Goal: Task Accomplishment & Management: Complete application form

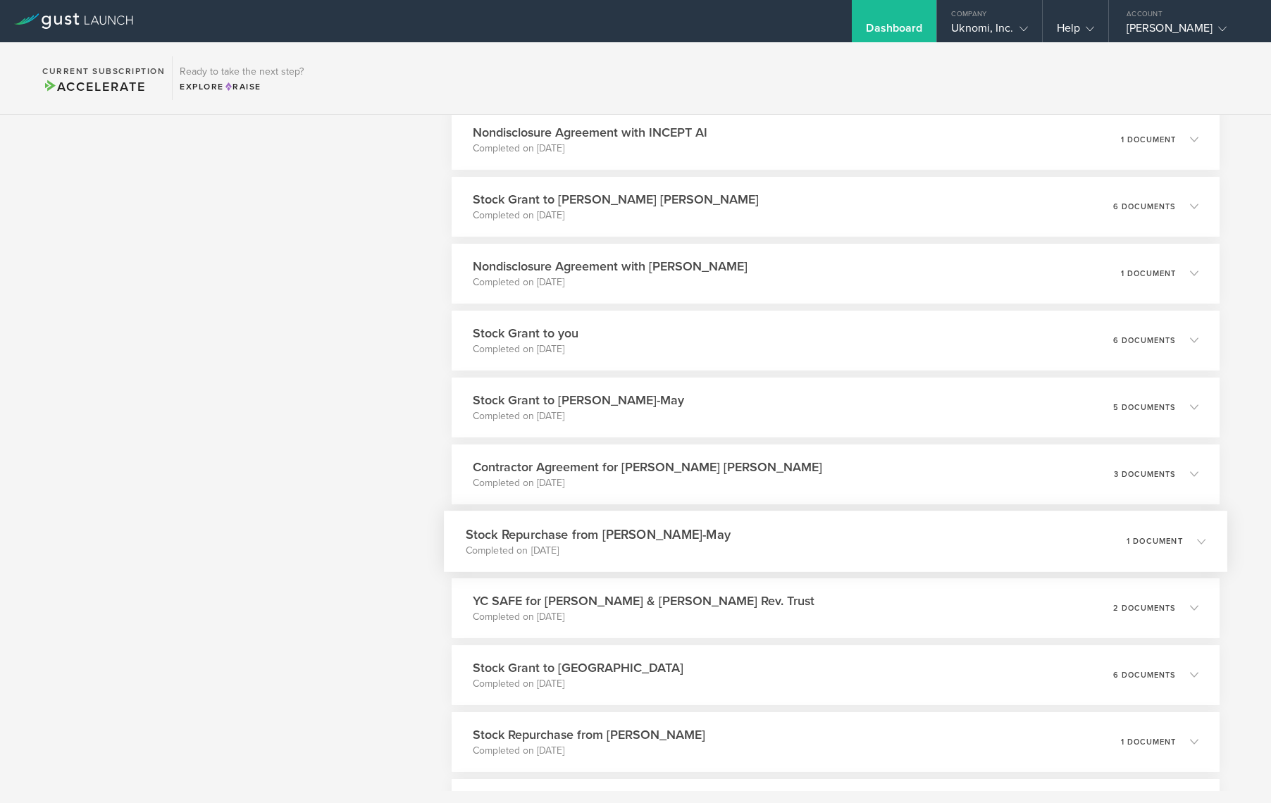
scroll to position [625, 0]
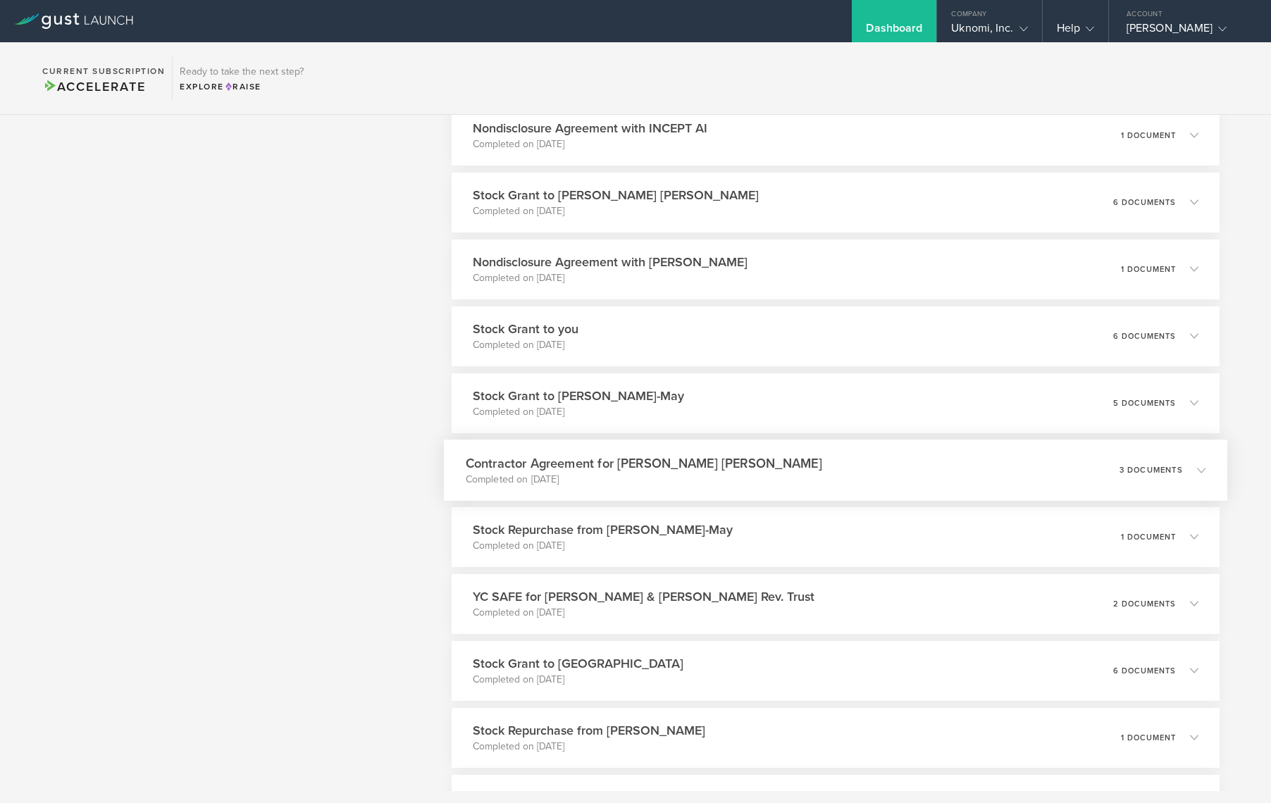
click at [652, 475] on p "Completed on Mar 8, 2025" at bounding box center [644, 479] width 356 height 14
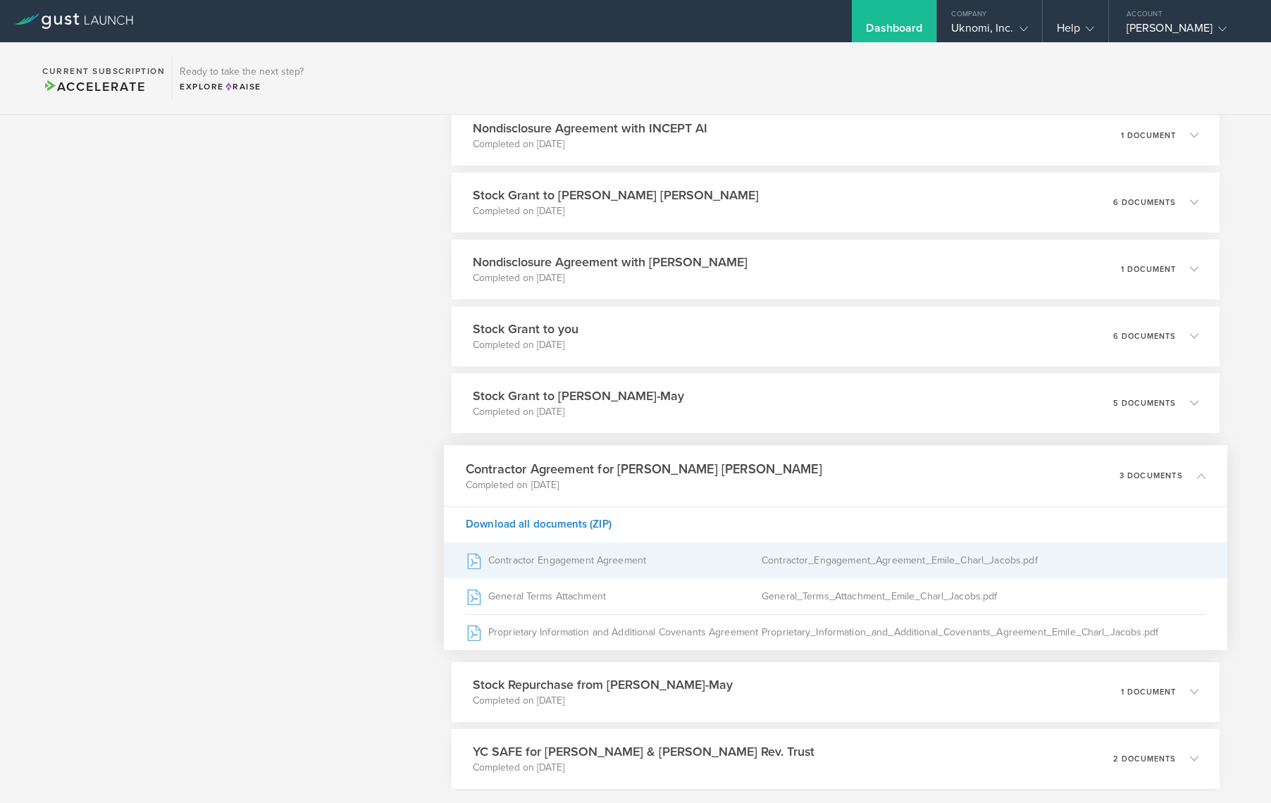
click at [475, 561] on icon at bounding box center [474, 560] width 12 height 15
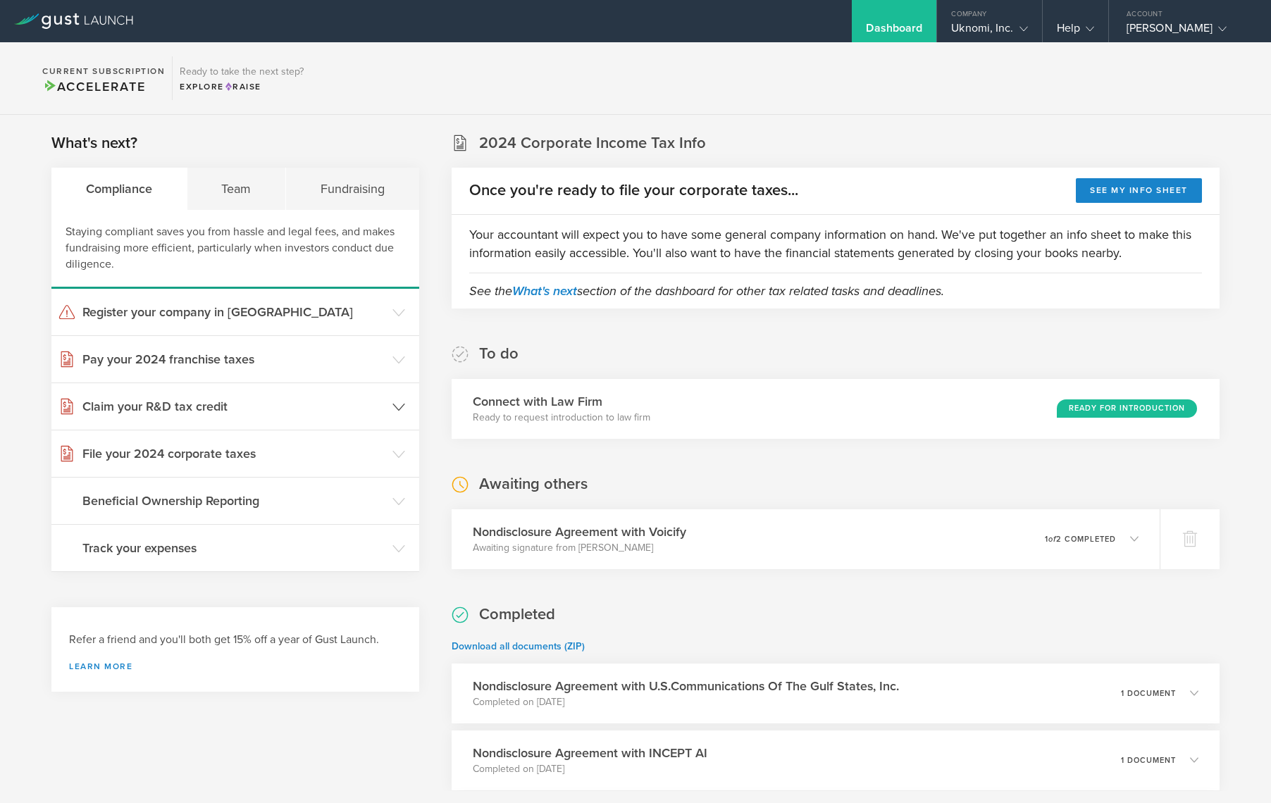
scroll to position [0, 0]
click at [242, 197] on div "Team" at bounding box center [236, 189] width 99 height 42
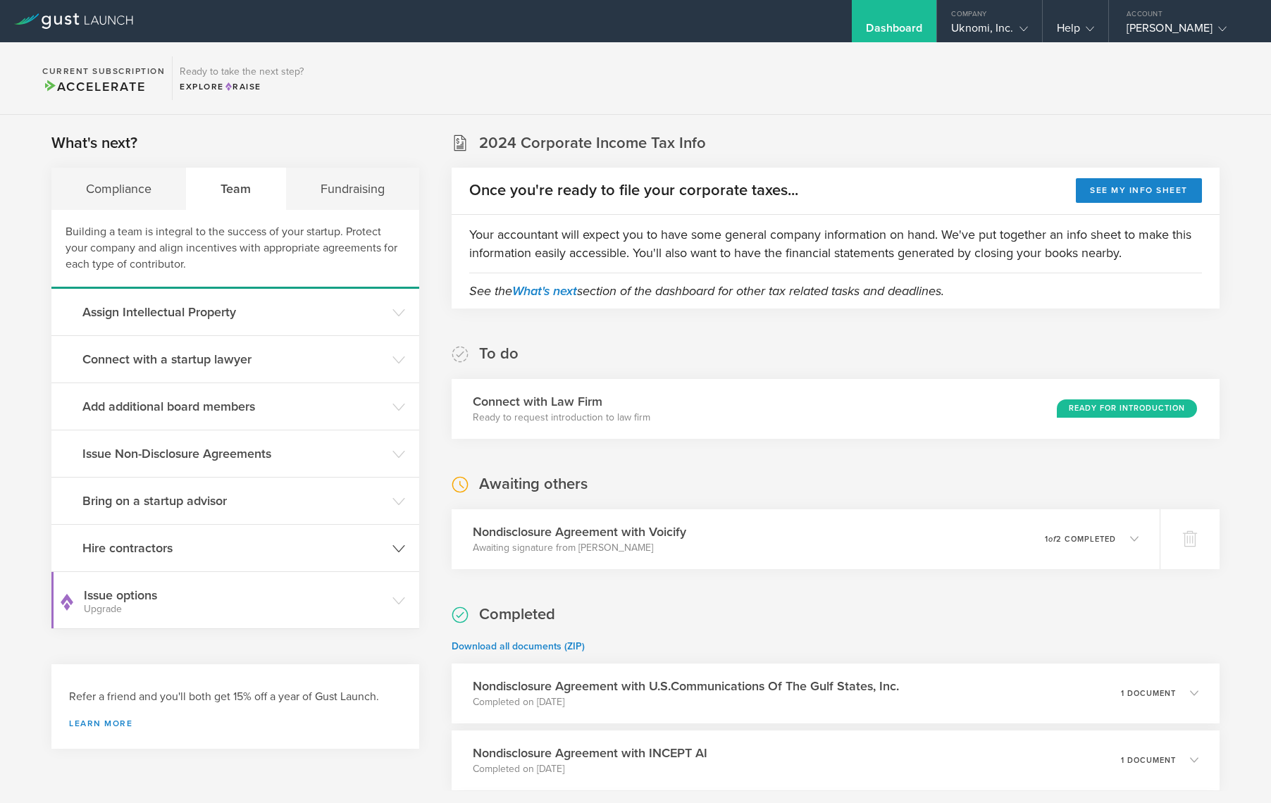
click at [400, 546] on icon at bounding box center [398, 548] width 13 height 13
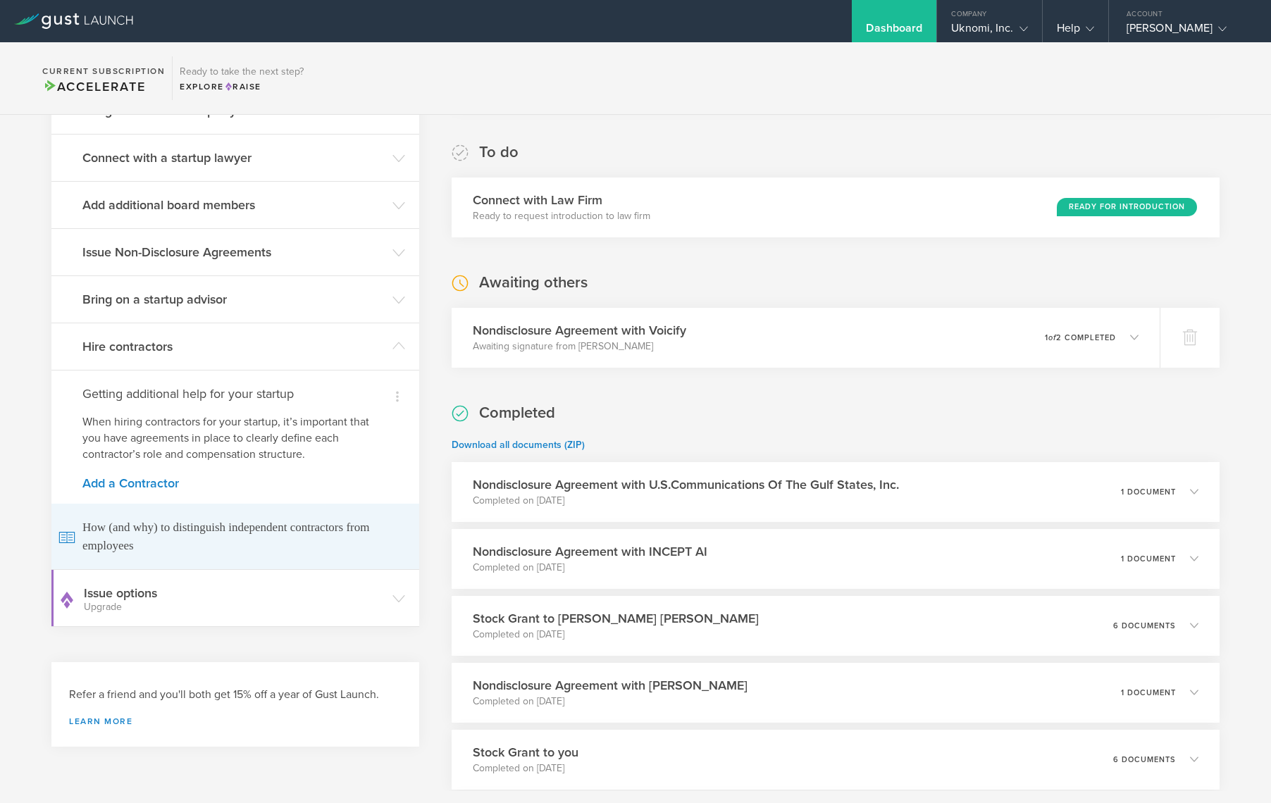
scroll to position [215, 0]
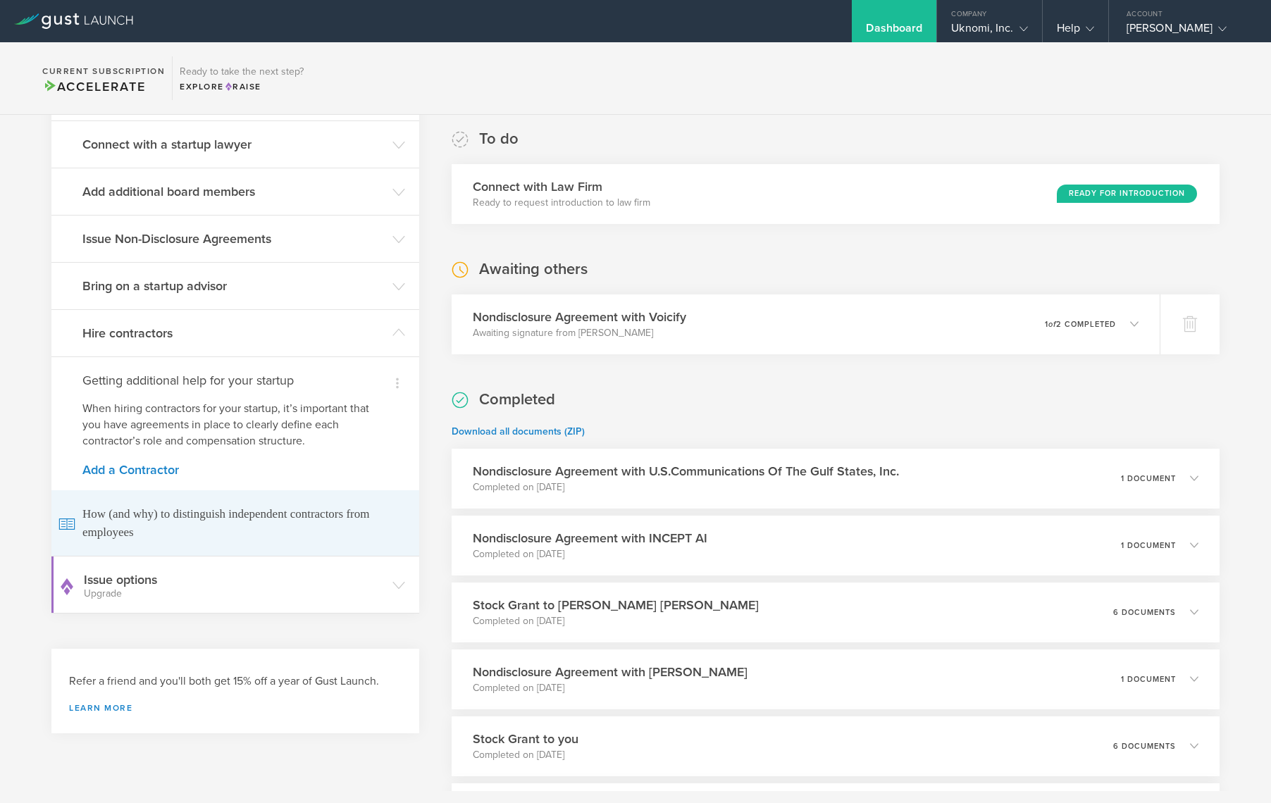
click at [180, 511] on span "How (and why) to distinguish independent contractors from employees" at bounding box center [235, 523] width 354 height 66
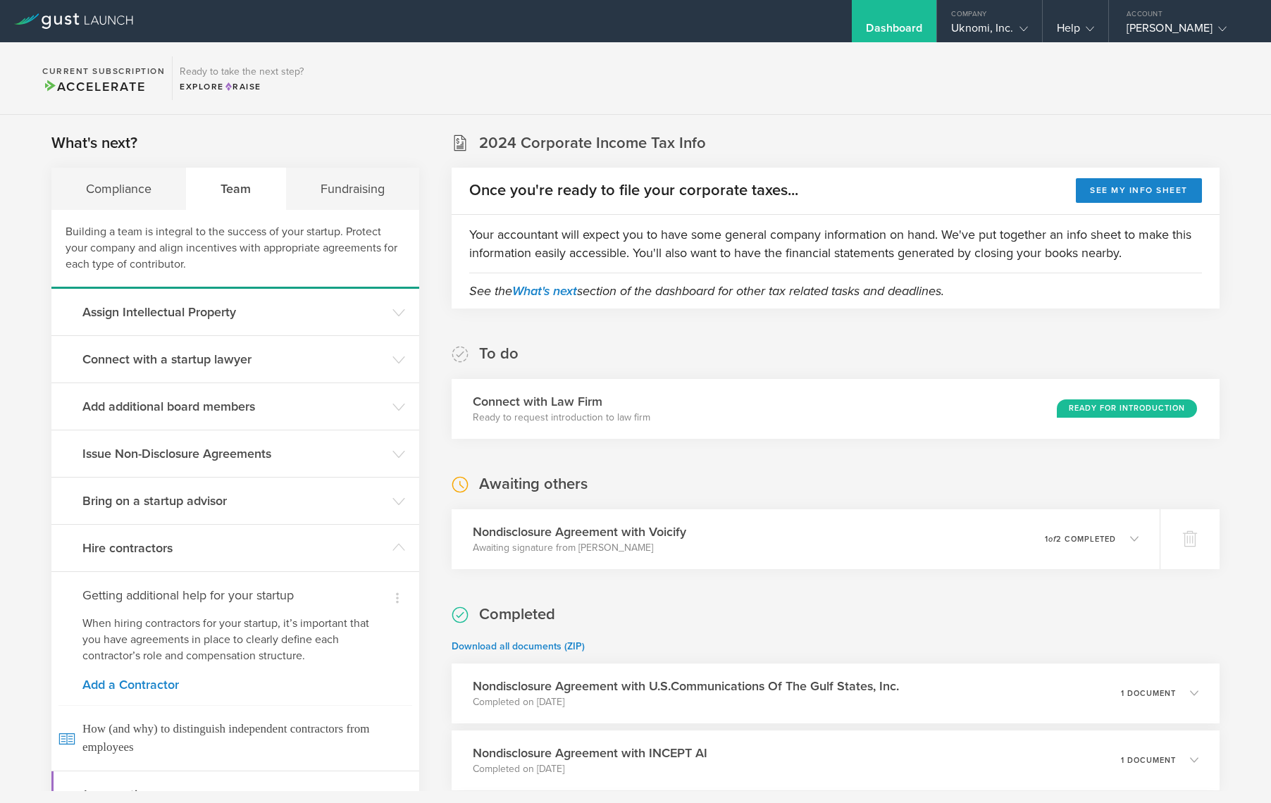
scroll to position [0, 0]
click at [189, 551] on h3 "Hire contractors" at bounding box center [233, 548] width 303 height 18
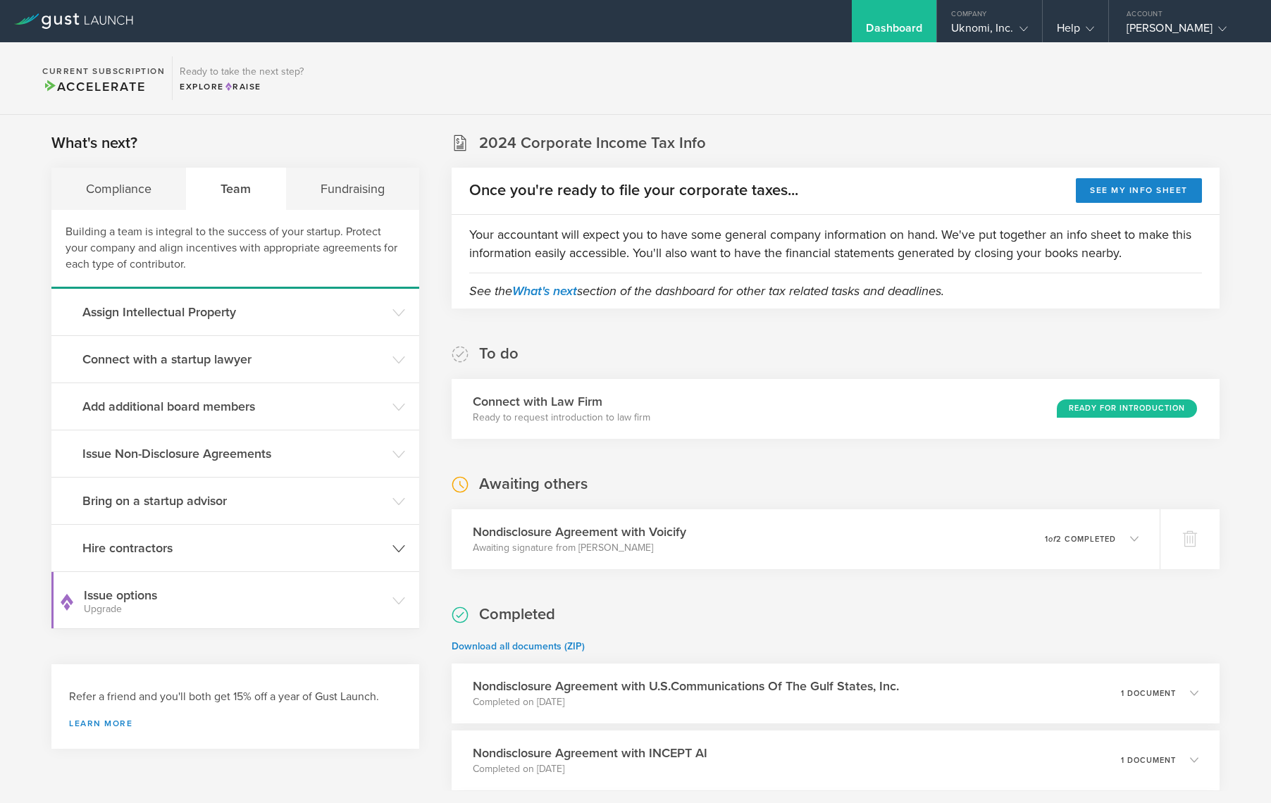
click at [189, 551] on h3 "Hire contractors" at bounding box center [233, 548] width 303 height 18
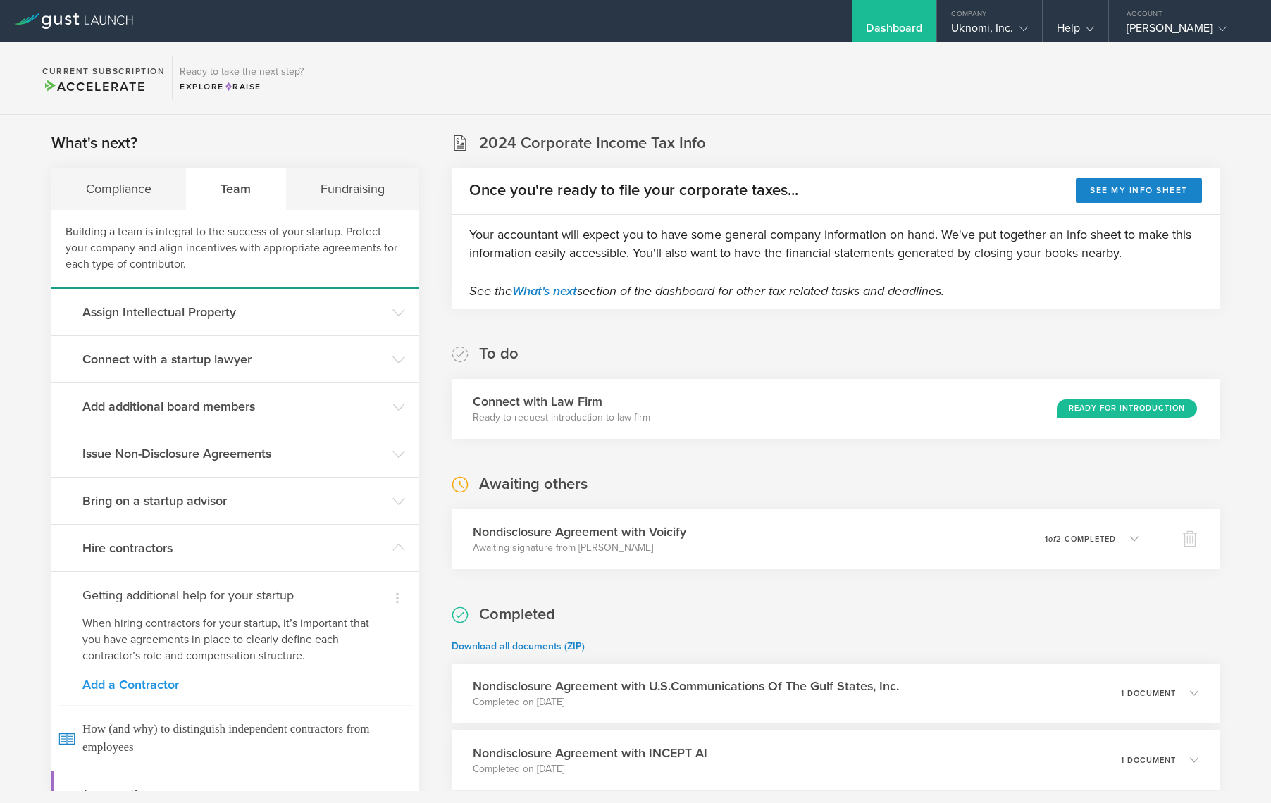
click at [131, 691] on link "Add a Contractor" at bounding box center [235, 684] width 306 height 13
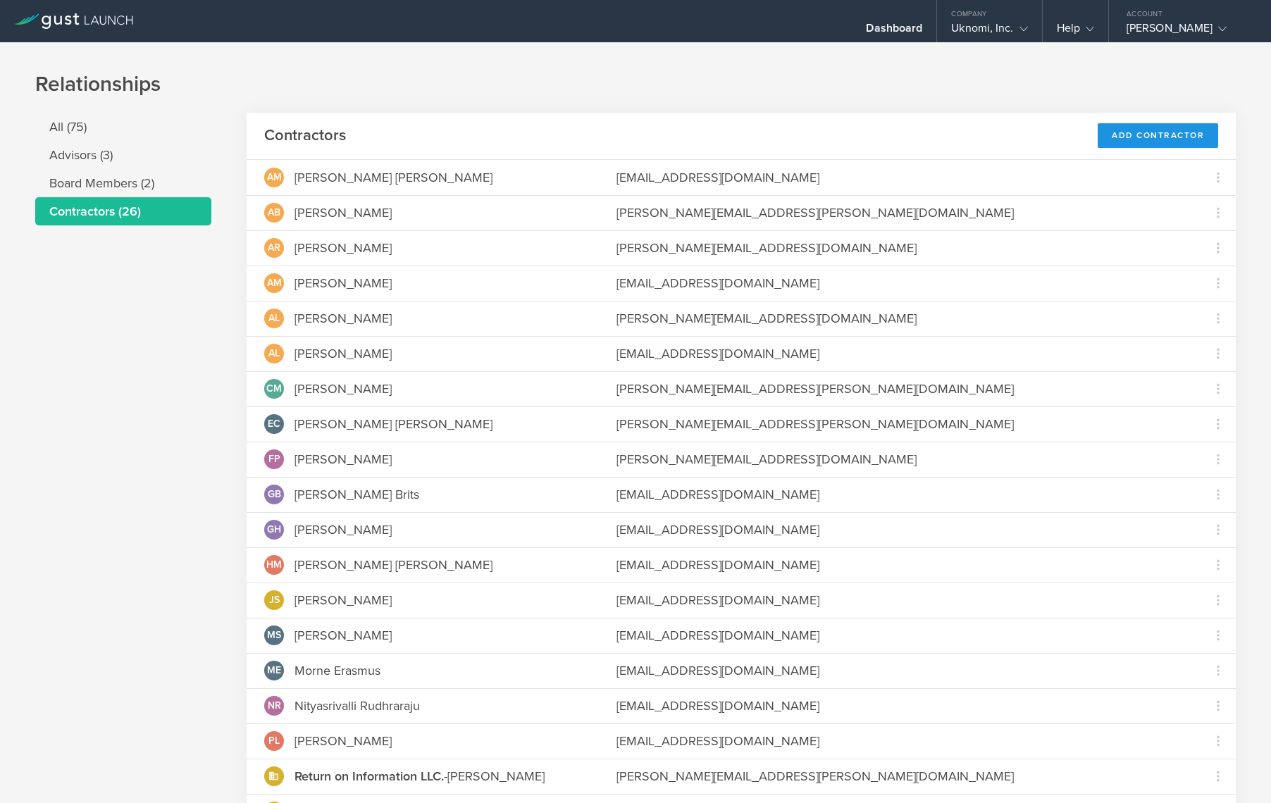
click at [1150, 137] on div "Add Contractor" at bounding box center [1157, 135] width 120 height 25
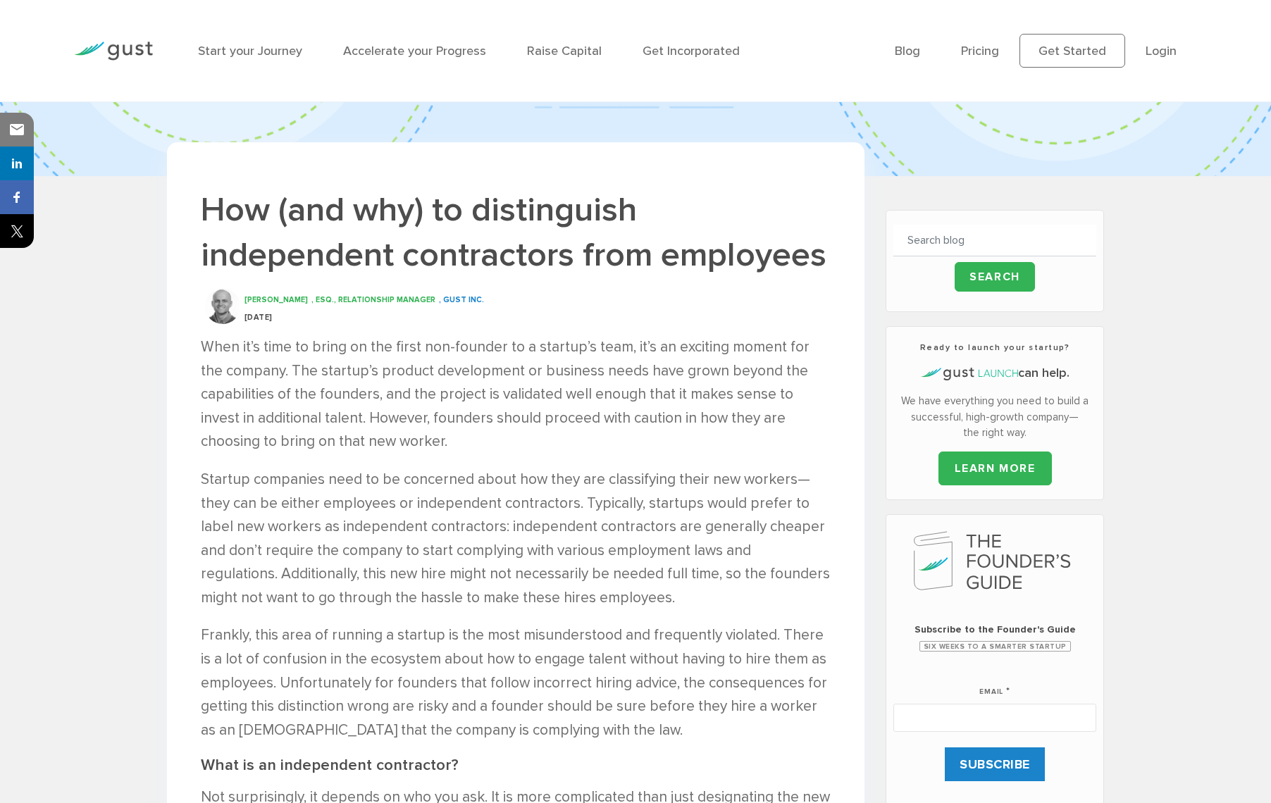
scroll to position [290, 0]
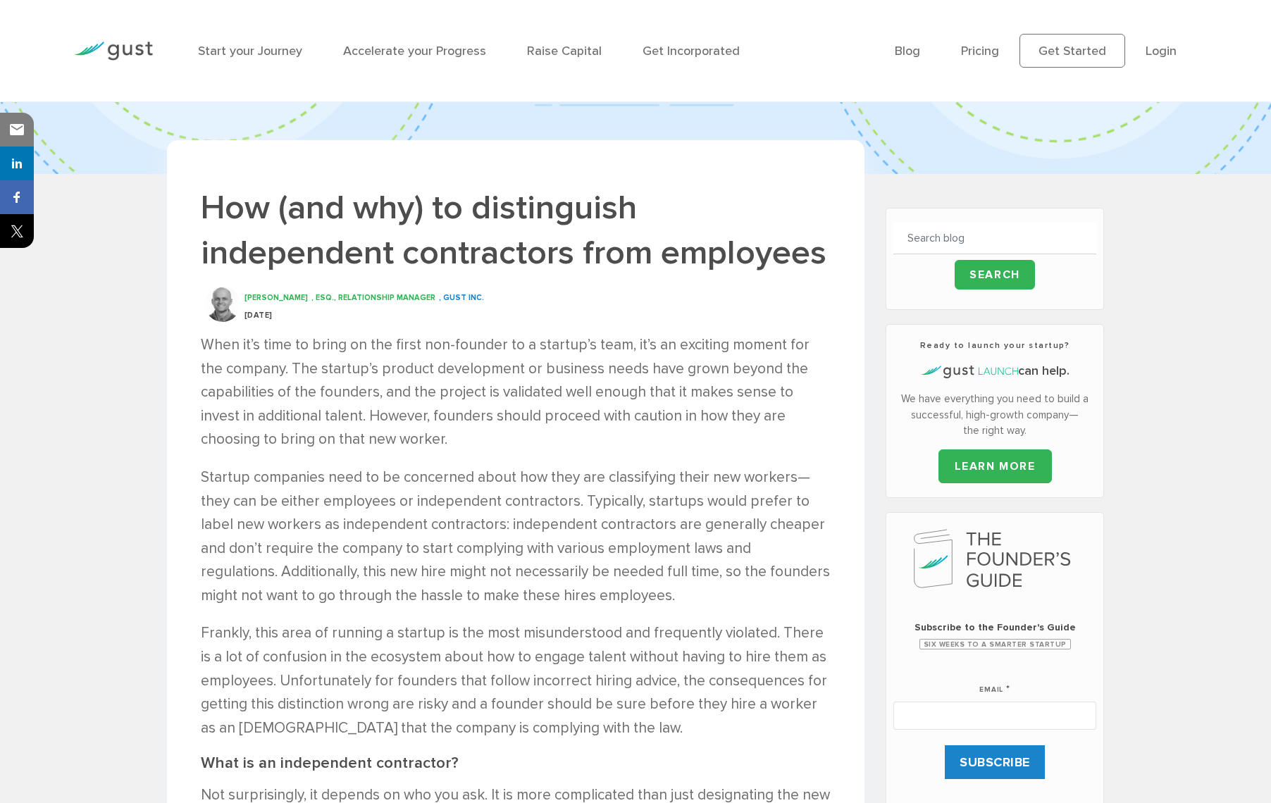
click at [552, 349] on p "When it’s time to bring on the first non-founder to a startup’s team, it’s an e…" at bounding box center [516, 392] width 630 height 118
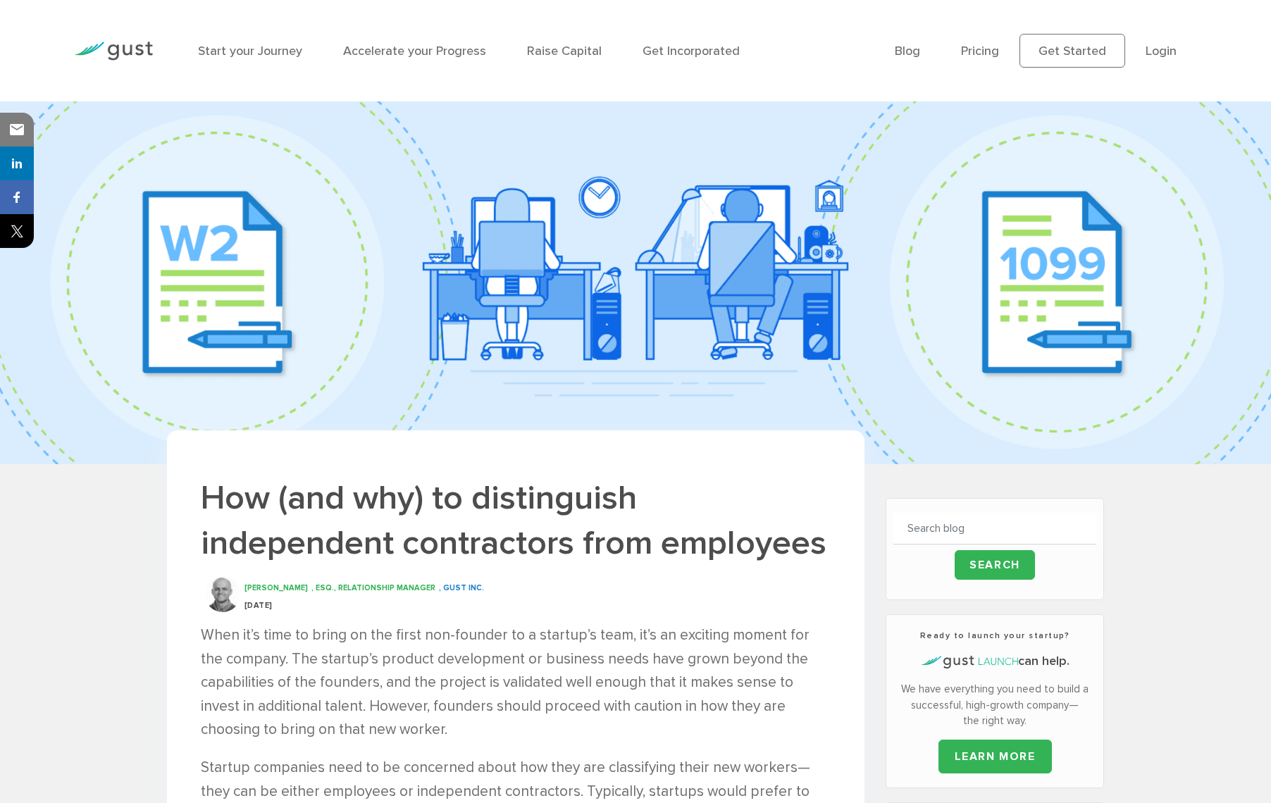
scroll to position [0, 0]
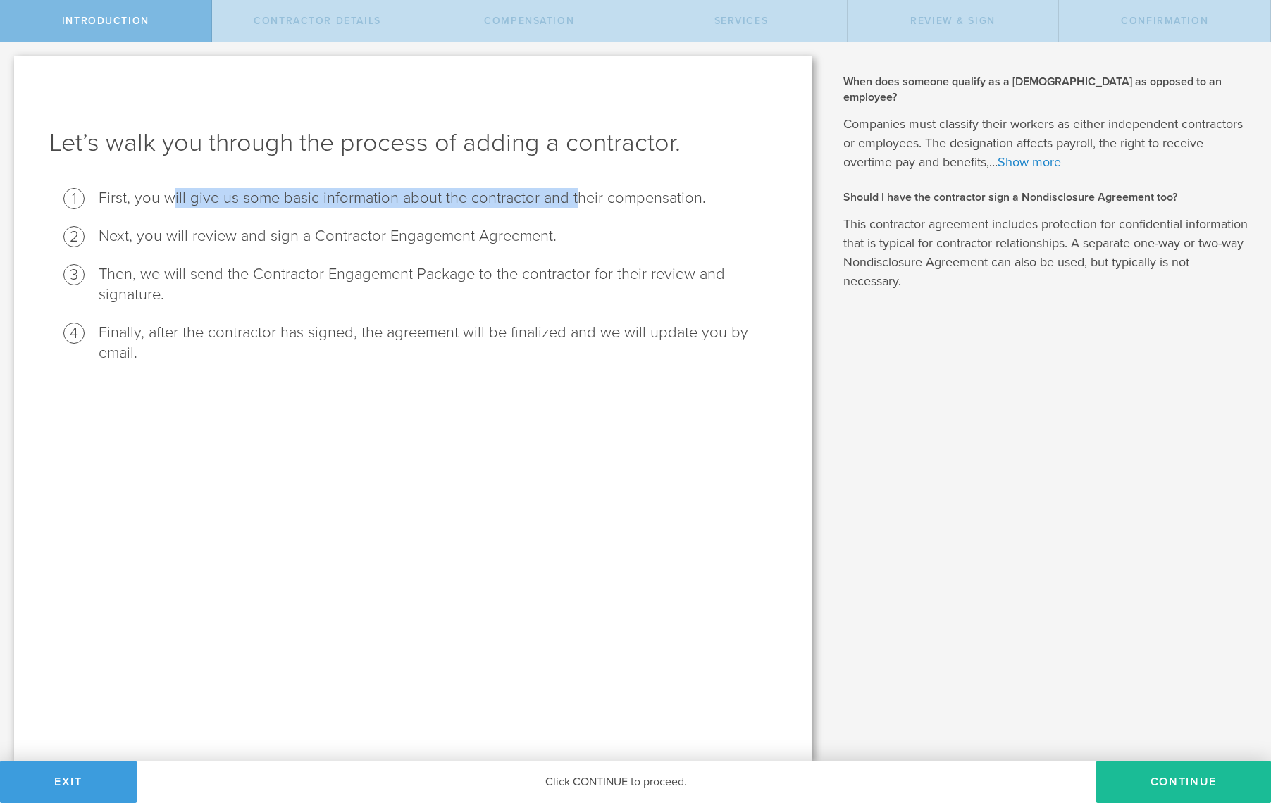
drag, startPoint x: 172, startPoint y: 201, endPoint x: 576, endPoint y: 197, distance: 403.7
click at [576, 197] on li "First, you will give us some basic information about the contractor and their c…" at bounding box center [438, 198] width 678 height 20
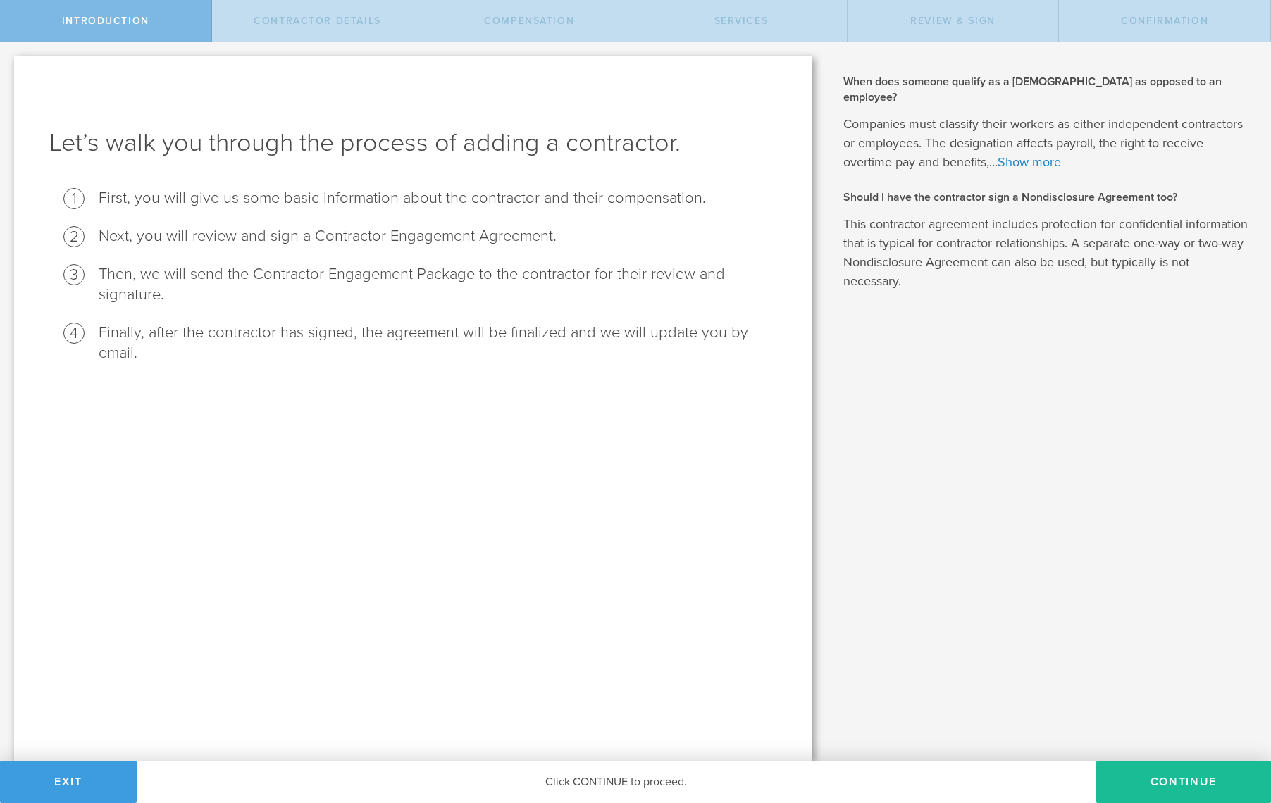
click at [238, 237] on li "Next, you will review and sign a Contractor Engagement Agreement." at bounding box center [438, 236] width 678 height 20
click at [335, 237] on li "Next, you will review and sign a Contractor Engagement Agreement." at bounding box center [438, 236] width 678 height 20
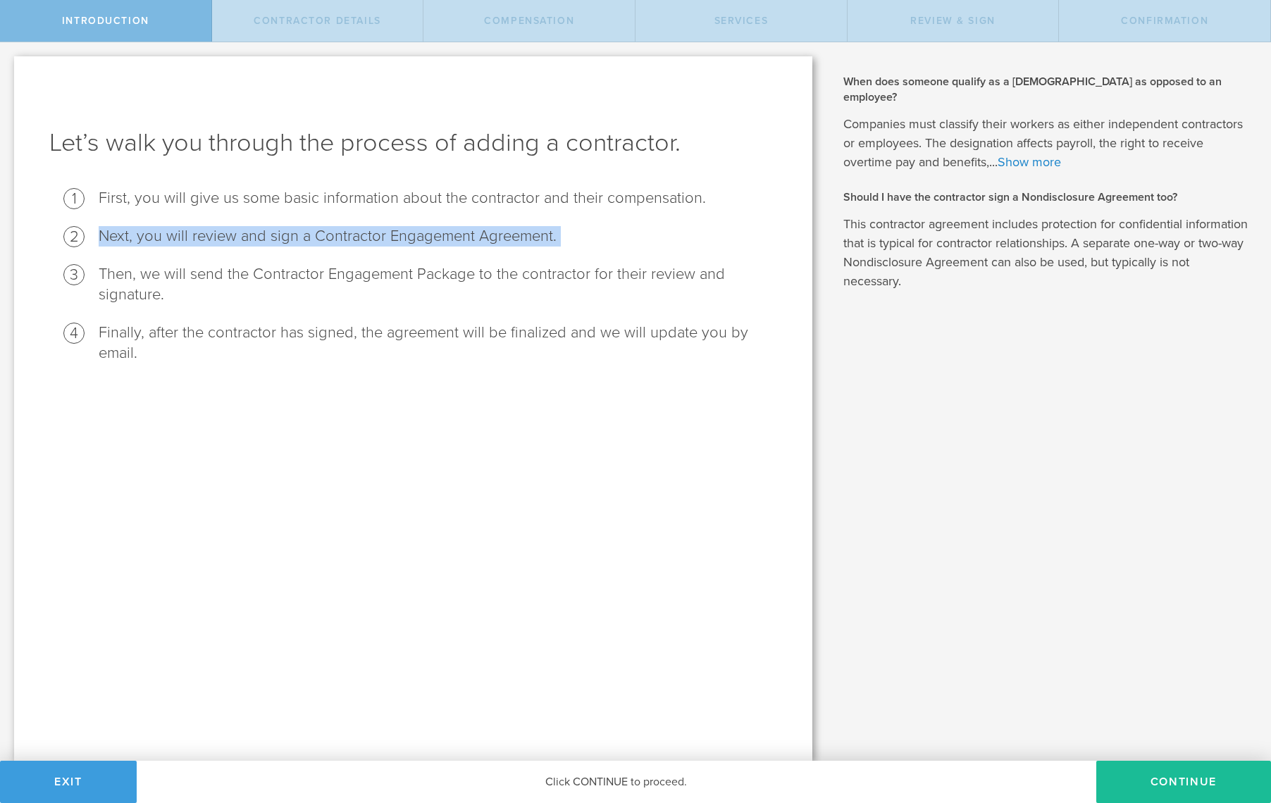
click at [335, 237] on li "Next, you will review and sign a Contractor Engagement Agreement." at bounding box center [438, 236] width 678 height 20
click at [200, 280] on li "Then, we will send the Contractor Engagement Package to the contractor for thei…" at bounding box center [438, 284] width 678 height 41
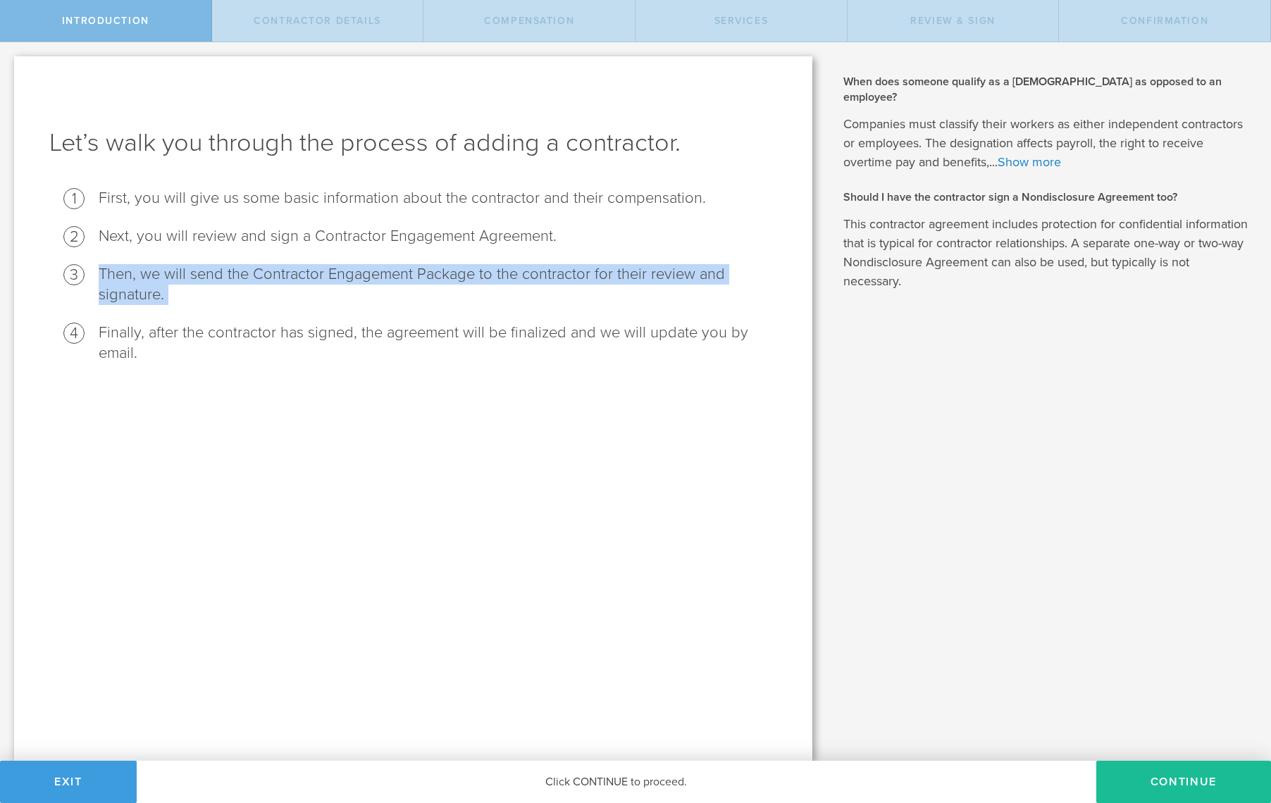
click at [200, 280] on li "Then, we will send the Contractor Engagement Package to the contractor for thei…" at bounding box center [438, 284] width 678 height 41
click at [387, 277] on li "Then, we will send the Contractor Engagement Package to the contractor for thei…" at bounding box center [438, 284] width 678 height 41
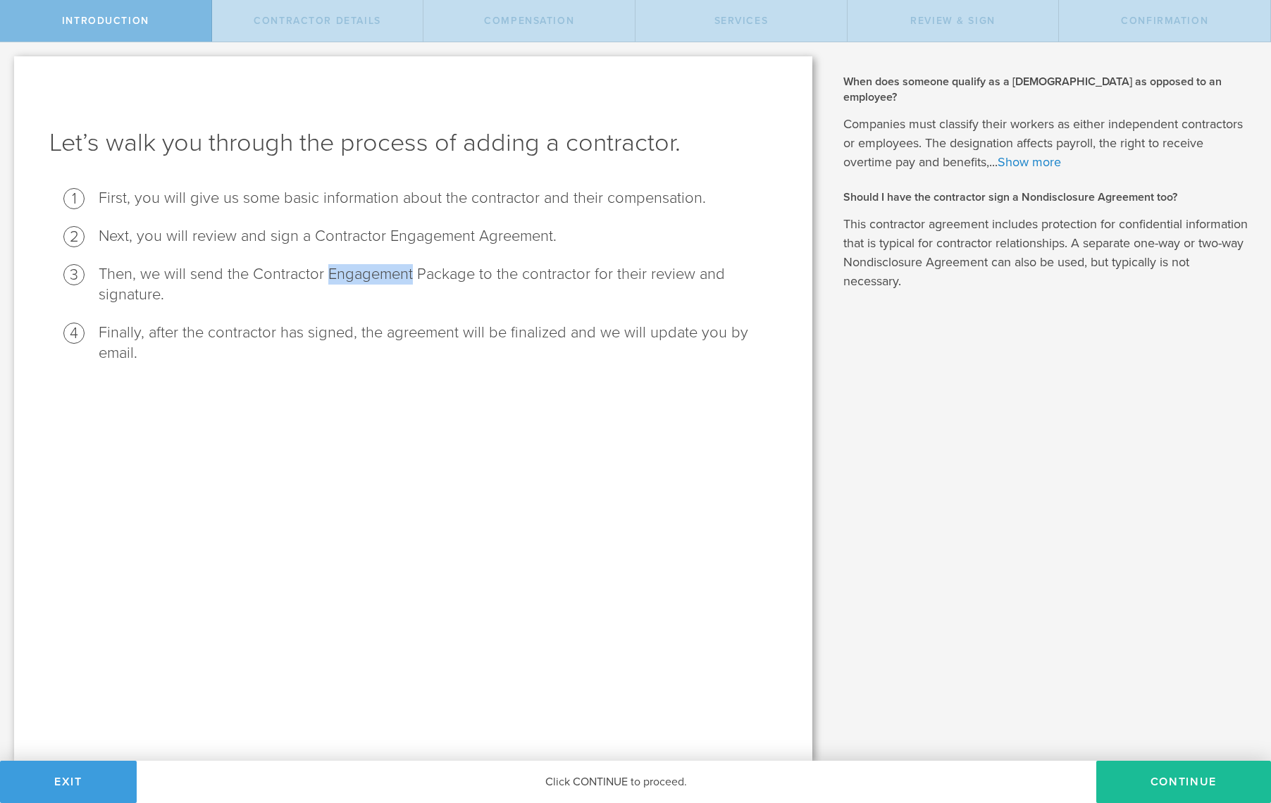
click at [387, 277] on li "Then, we will send the Contractor Engagement Package to the contractor for thei…" at bounding box center [438, 284] width 678 height 41
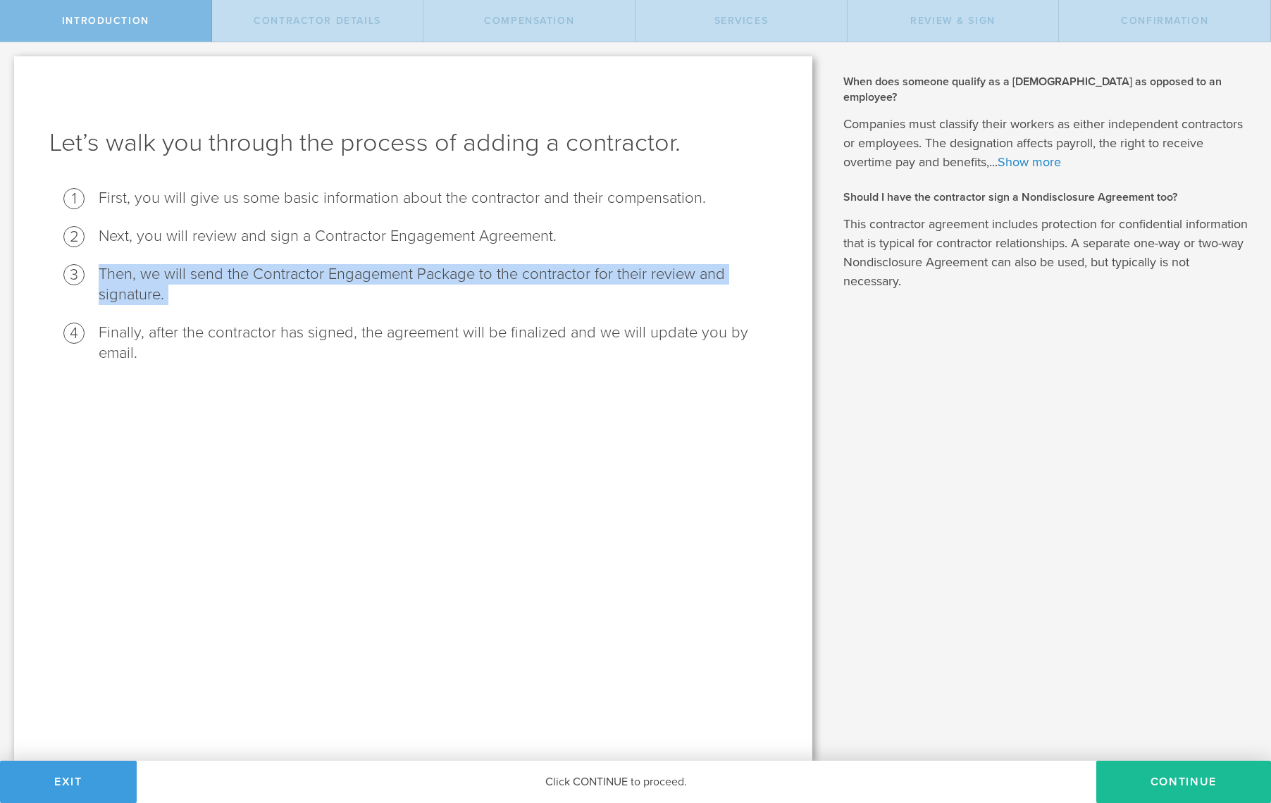
click at [387, 277] on li "Then, we will send the Contractor Engagement Package to the contractor for thei…" at bounding box center [438, 284] width 678 height 41
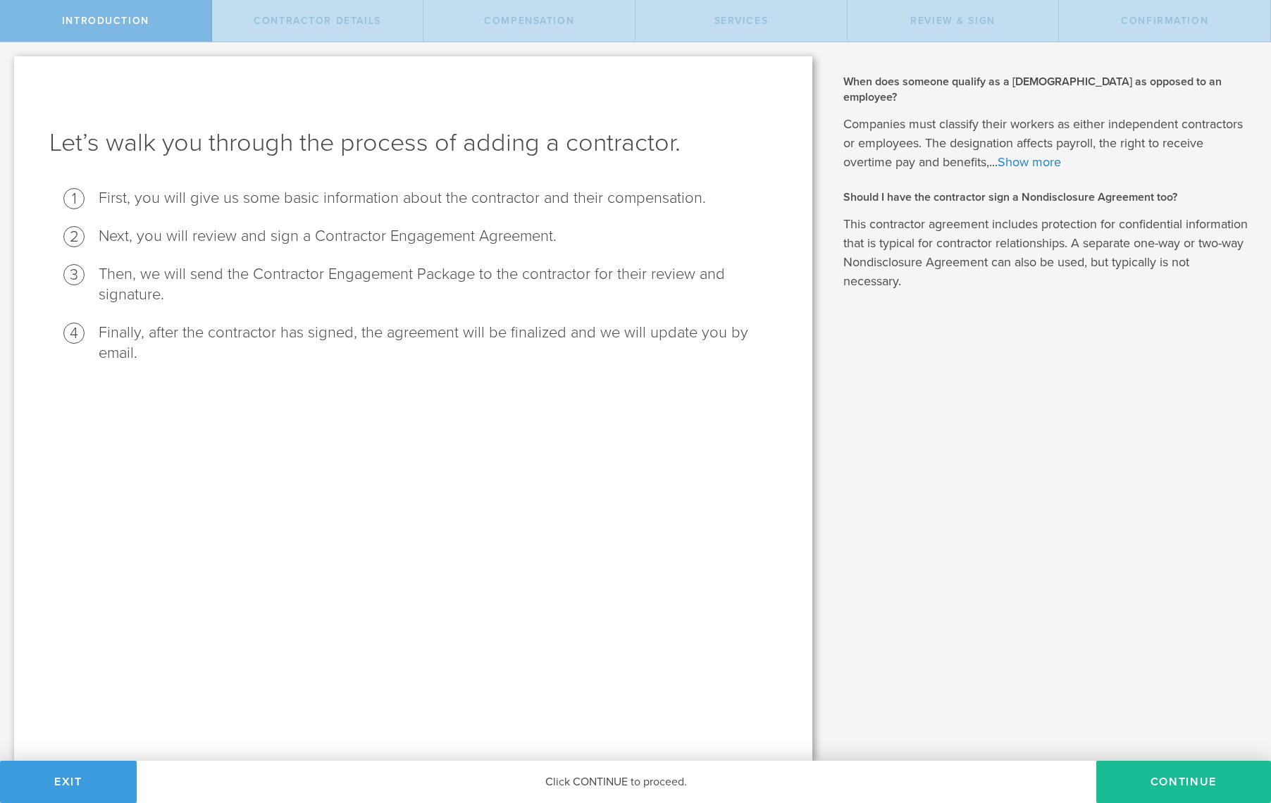
click at [220, 337] on li "Finally, after the contractor has signed, the agreement will be finalized and w…" at bounding box center [438, 343] width 678 height 41
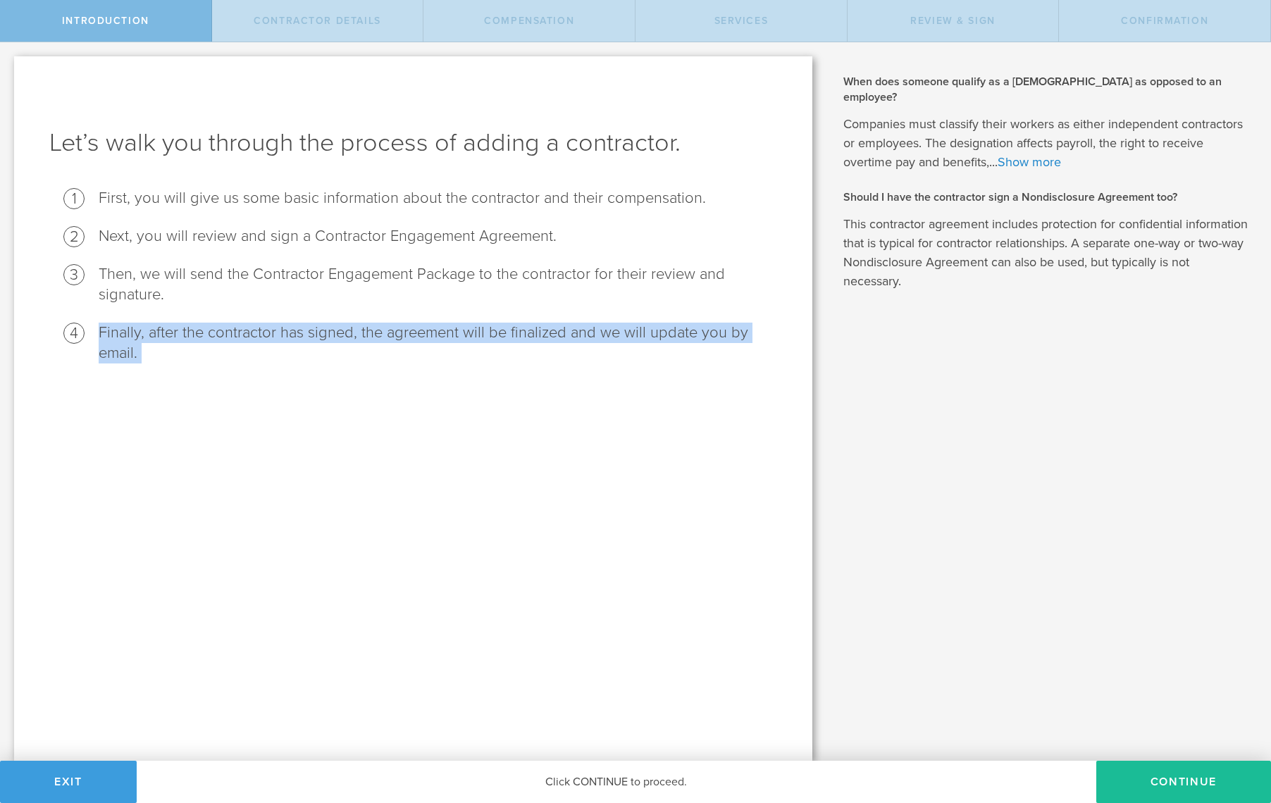
click at [220, 337] on li "Finally, after the contractor has signed, the agreement will be finalized and w…" at bounding box center [438, 343] width 678 height 41
click at [301, 337] on li "Finally, after the contractor has signed, the agreement will be finalized and w…" at bounding box center [438, 343] width 678 height 41
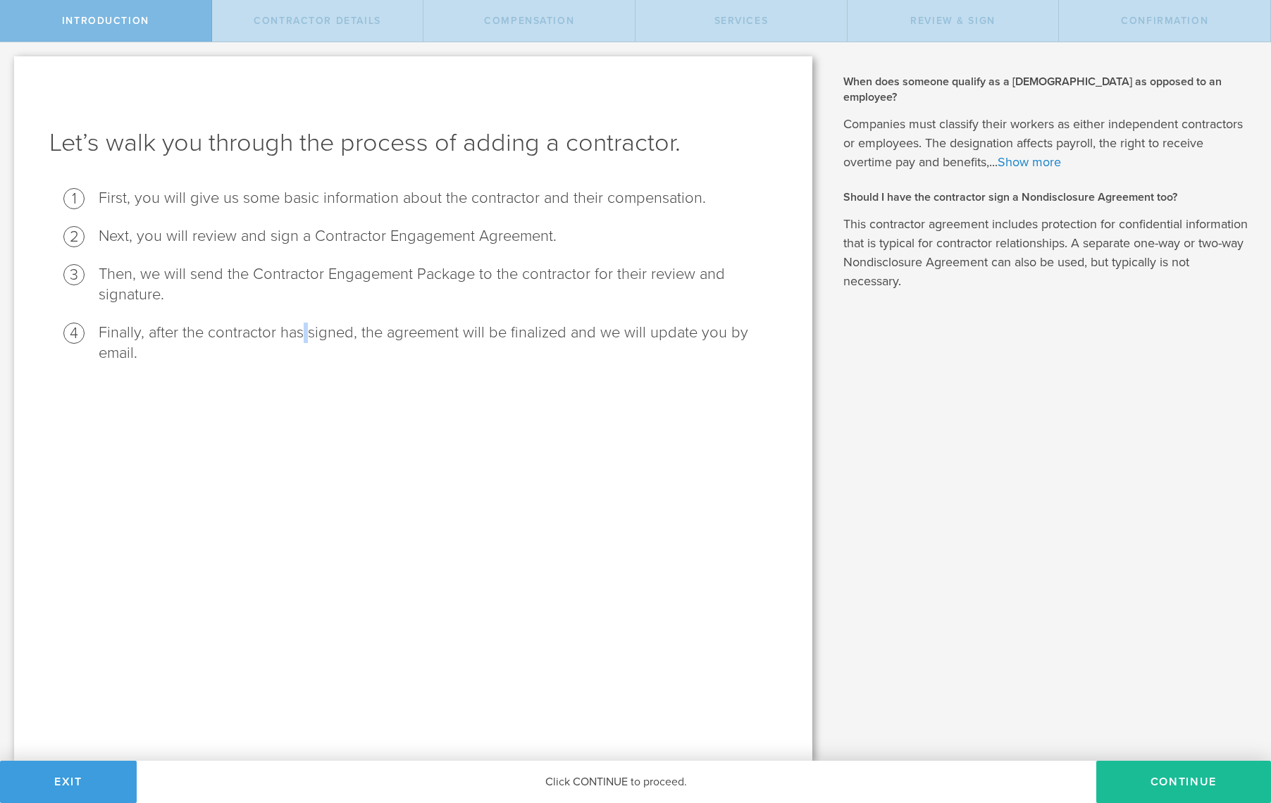
click at [301, 337] on li "Finally, after the contractor has signed, the agreement will be finalized and w…" at bounding box center [438, 343] width 678 height 41
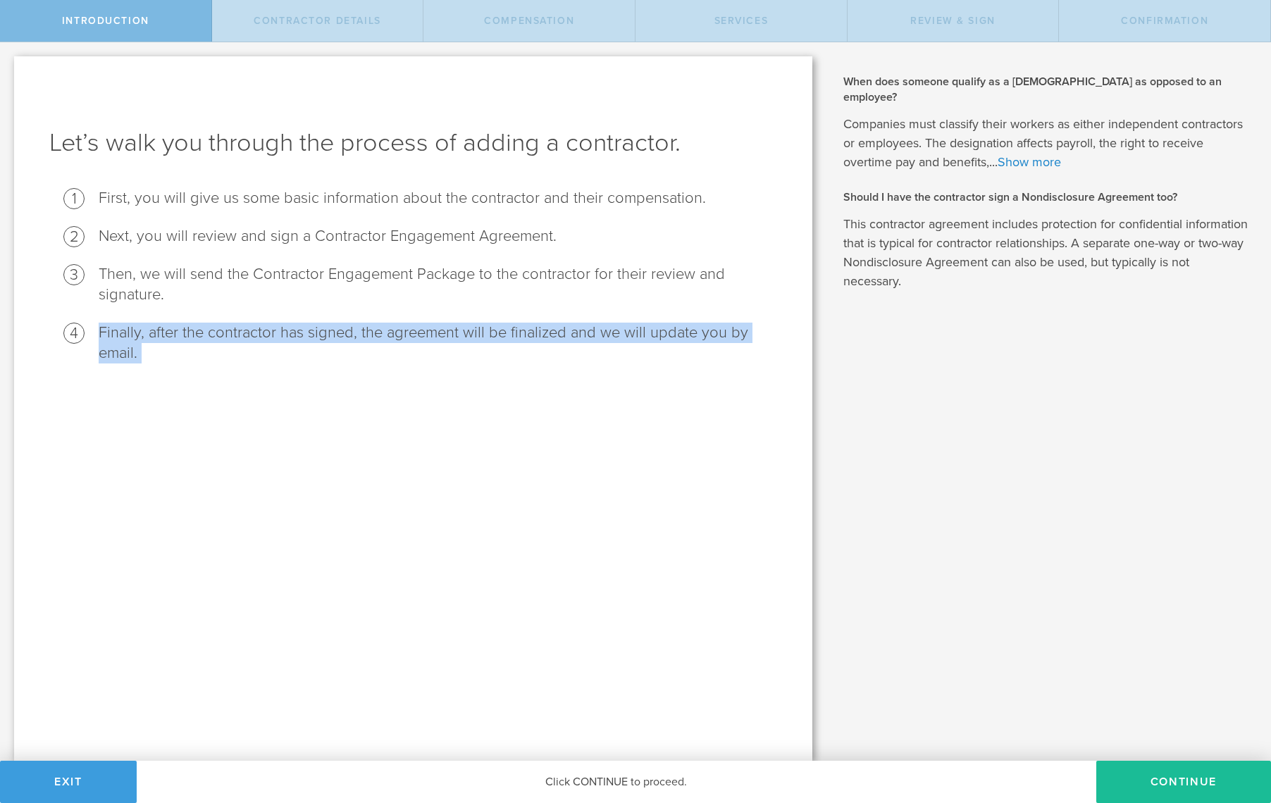
click at [301, 337] on li "Finally, after the contractor has signed, the agreement will be finalized and w…" at bounding box center [438, 343] width 678 height 41
click at [511, 333] on li "Finally, after the contractor has signed, the agreement will be finalized and w…" at bounding box center [438, 343] width 678 height 41
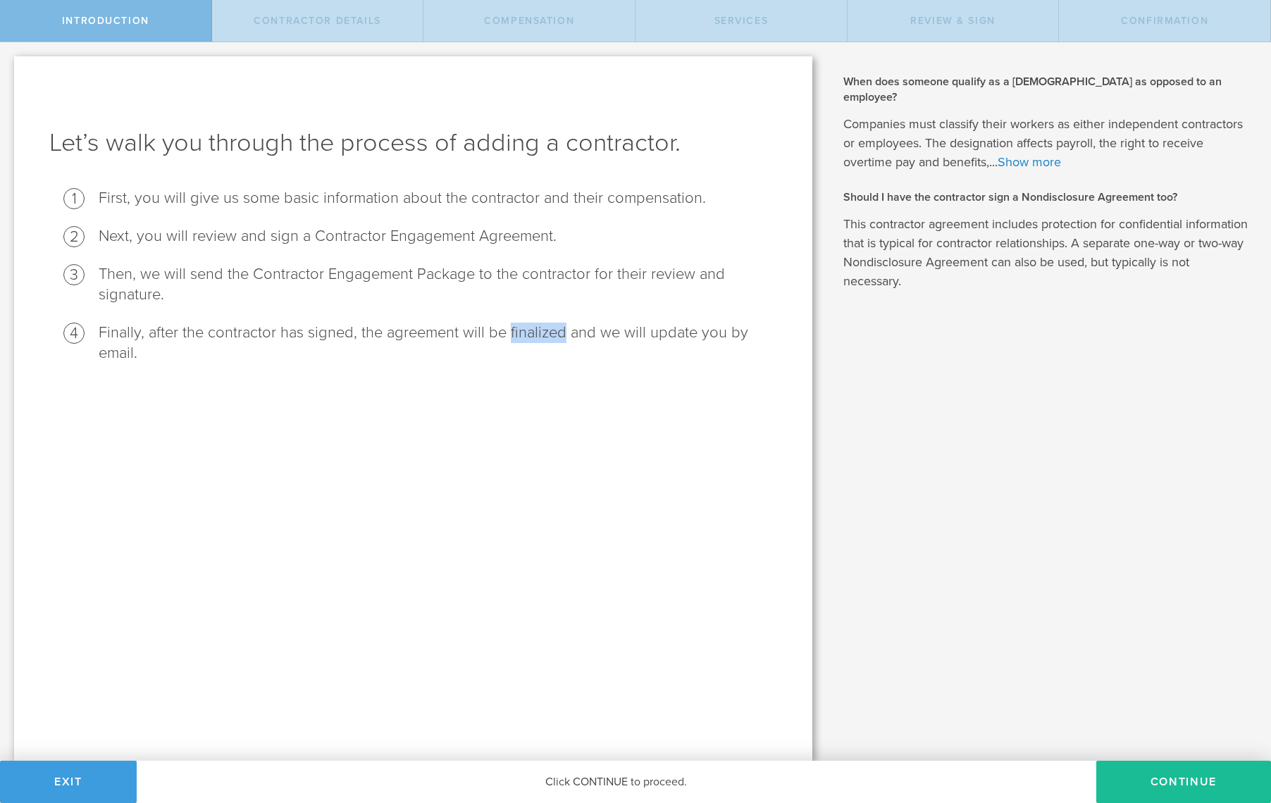
click at [511, 333] on li "Finally, after the contractor has signed, the agreement will be finalized and w…" at bounding box center [438, 343] width 678 height 41
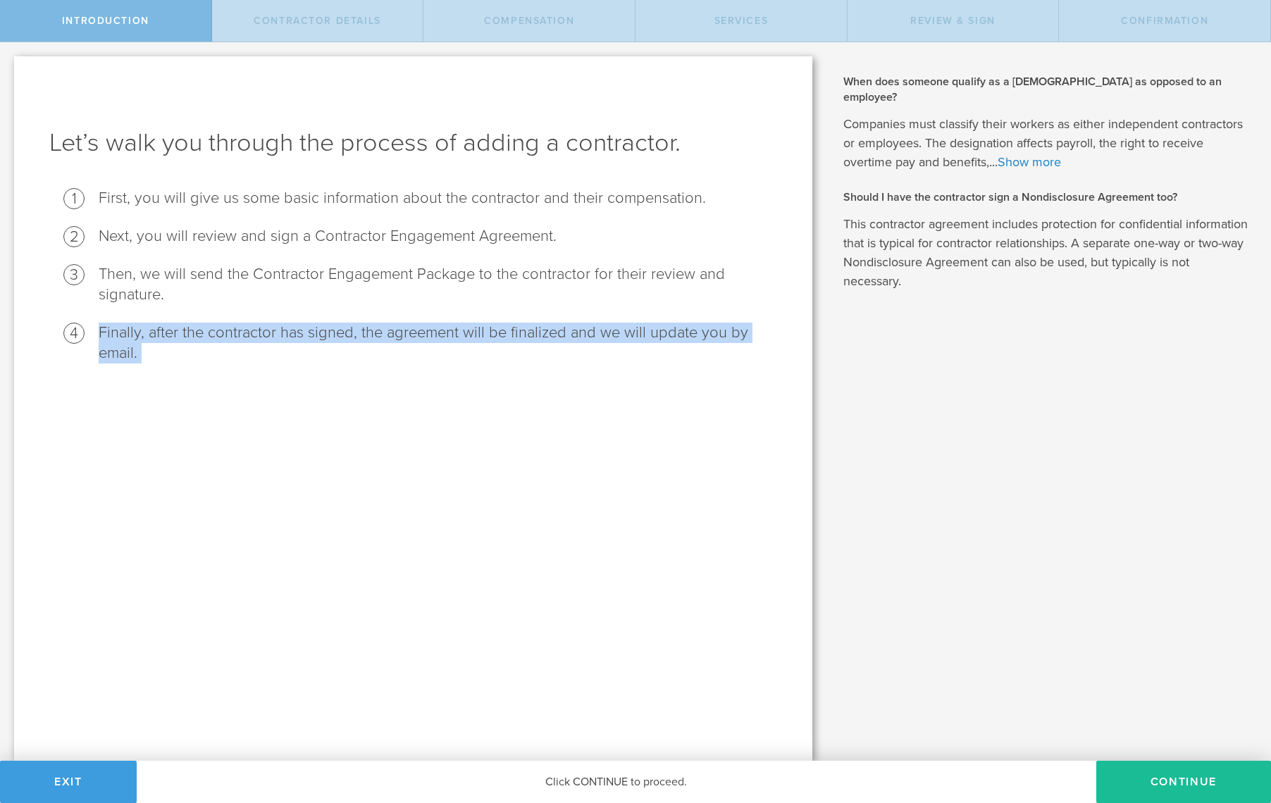
click at [511, 333] on li "Finally, after the contractor has signed, the agreement will be finalized and w…" at bounding box center [438, 343] width 678 height 41
click at [97, 772] on button "Exit" at bounding box center [68, 782] width 137 height 42
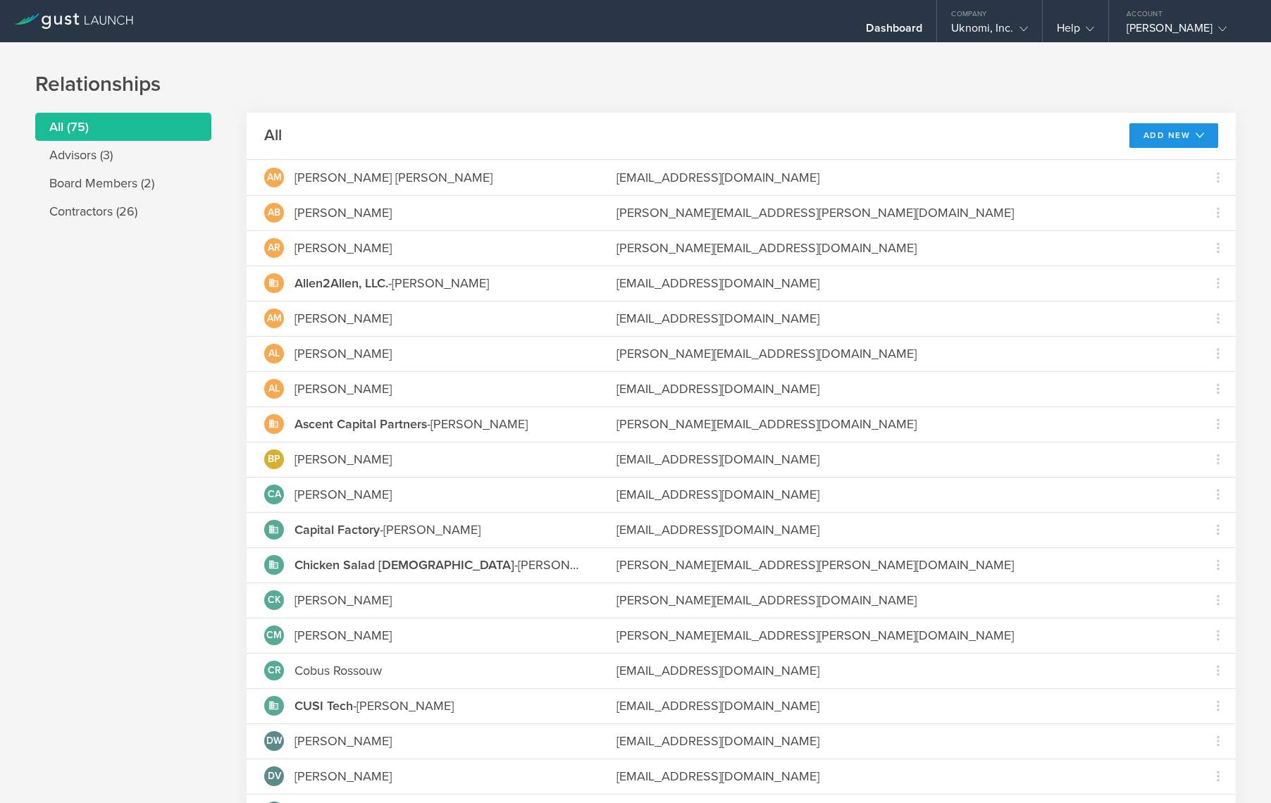
click at [1149, 127] on button "Add New" at bounding box center [1173, 135] width 89 height 25
click at [1103, 97] on h1 "Relationships" at bounding box center [635, 84] width 1200 height 28
click at [961, 25] on div "Uknomi, Inc." at bounding box center [989, 31] width 76 height 21
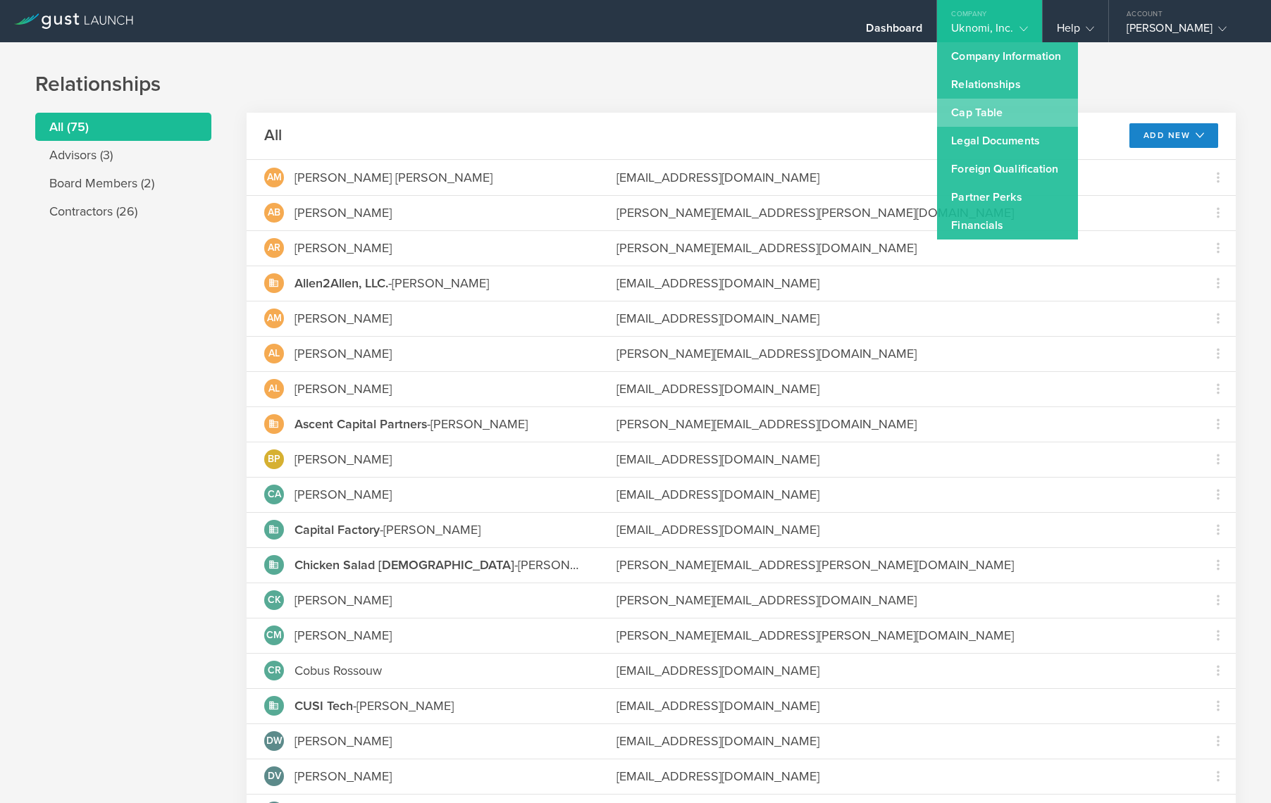
click at [955, 104] on link "Cap Table" at bounding box center [1007, 113] width 141 height 28
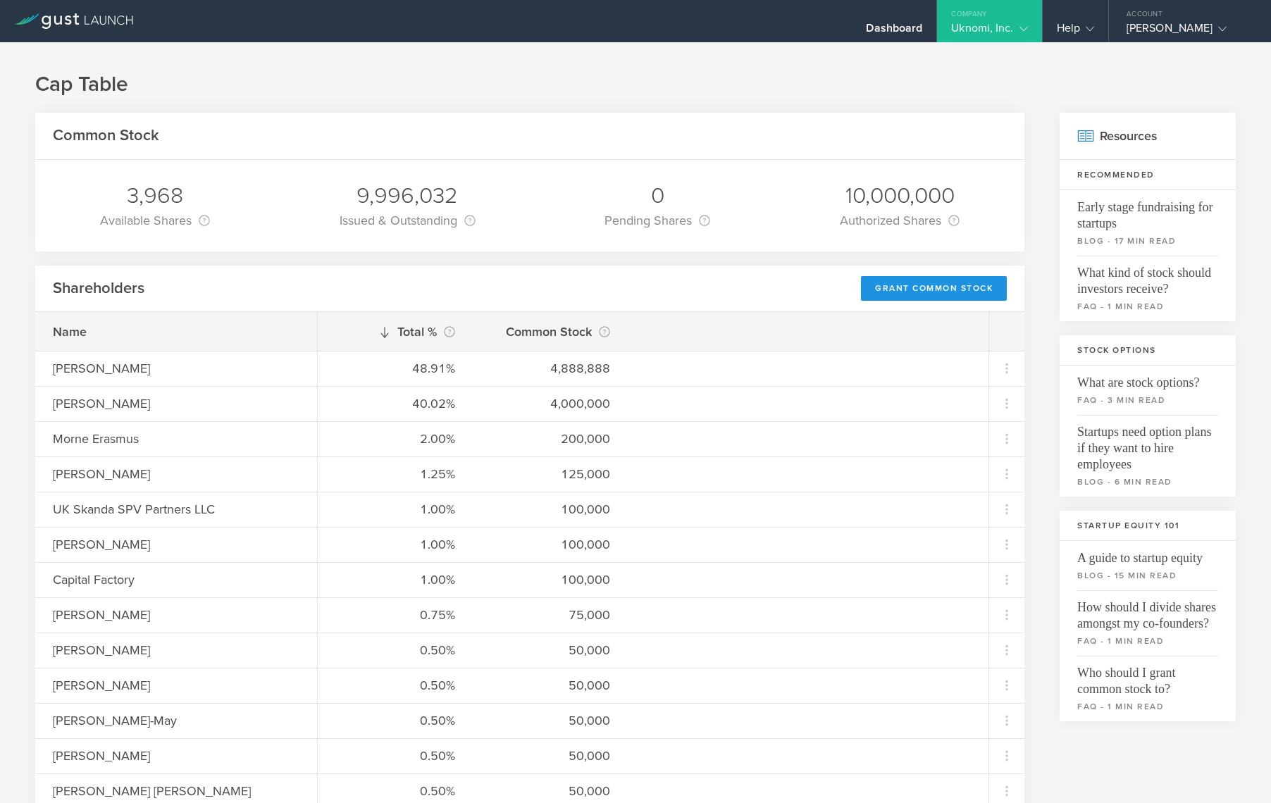
click at [945, 291] on div "Grant Common Stock" at bounding box center [934, 288] width 146 height 25
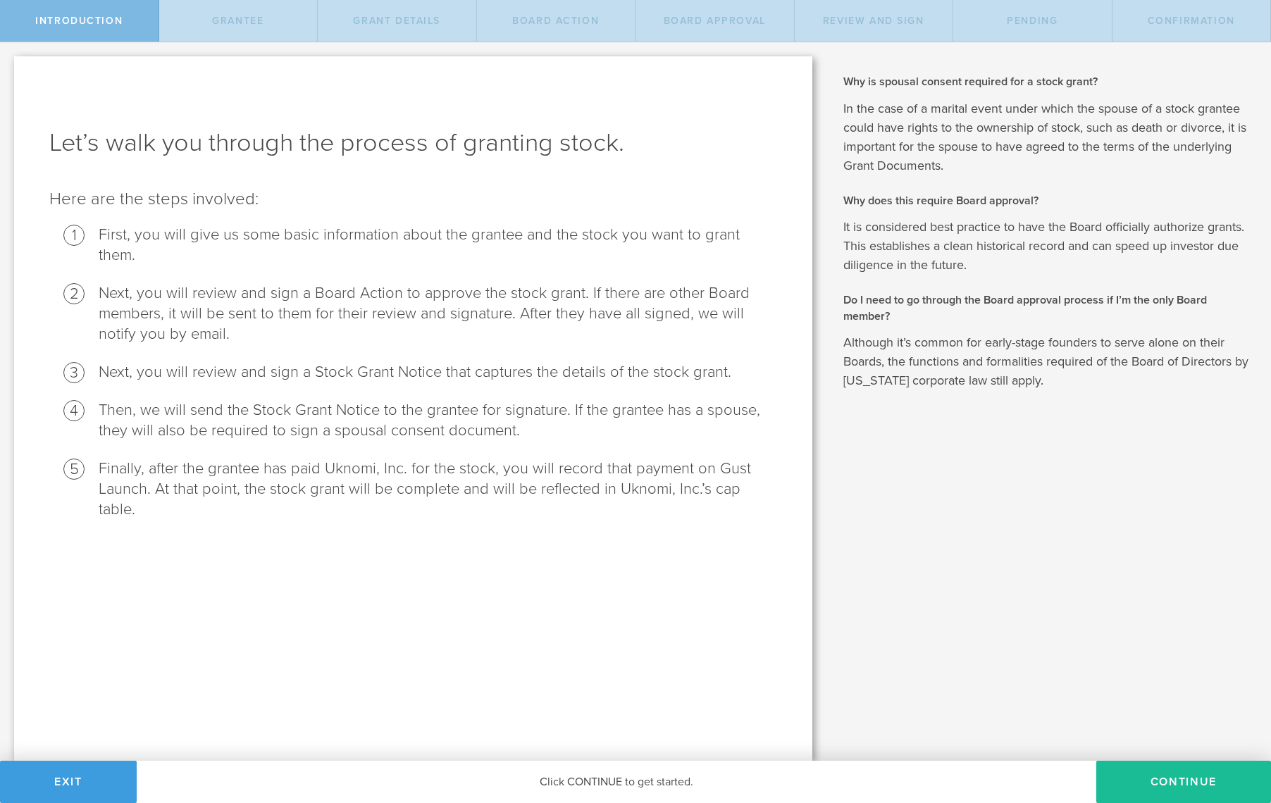
click at [261, 28] on div "Grantee" at bounding box center [238, 21] width 159 height 42
